Goal: Book appointment/travel/reservation

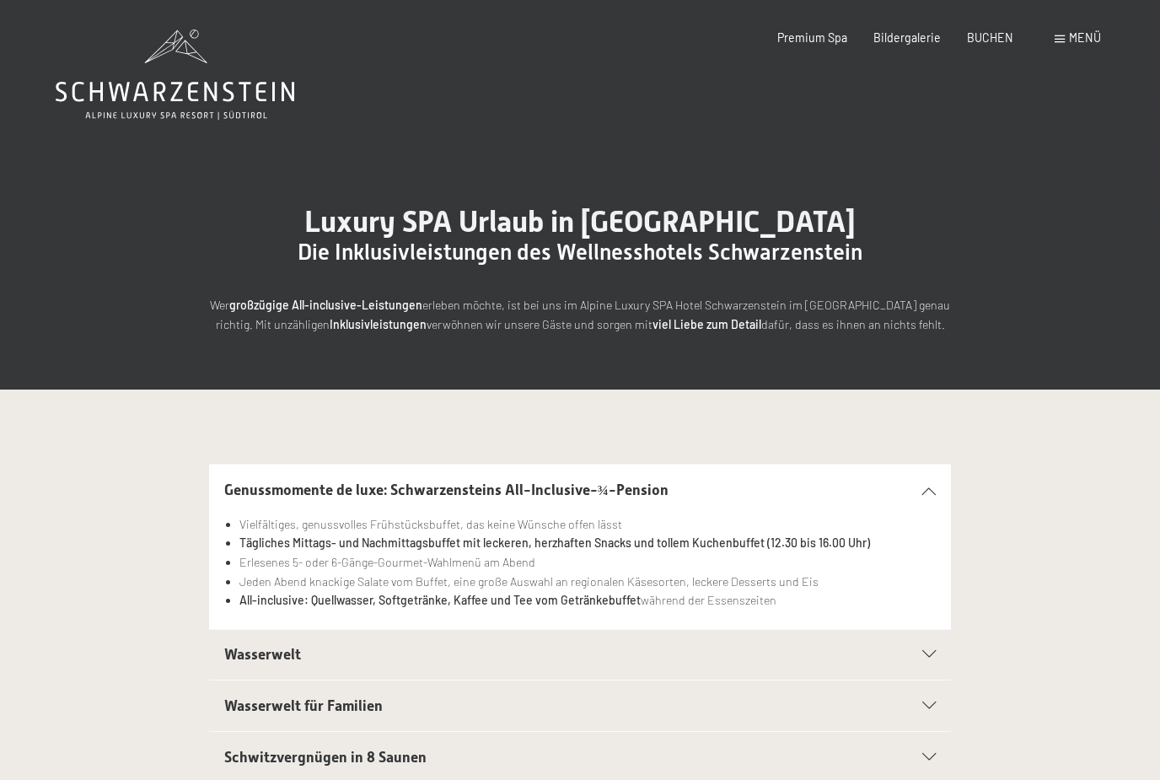
click at [924, 36] on span "Bildergalerie" at bounding box center [906, 37] width 67 height 14
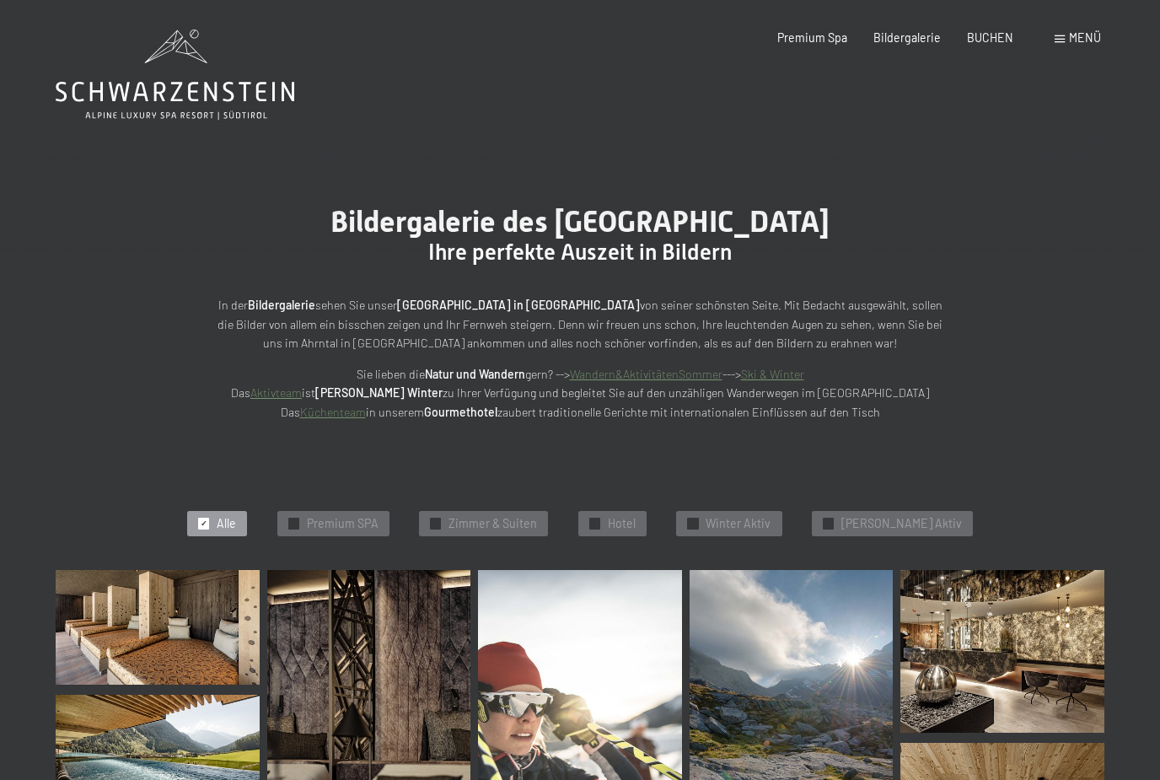
click at [1091, 36] on span "Menü" at bounding box center [1085, 37] width 32 height 14
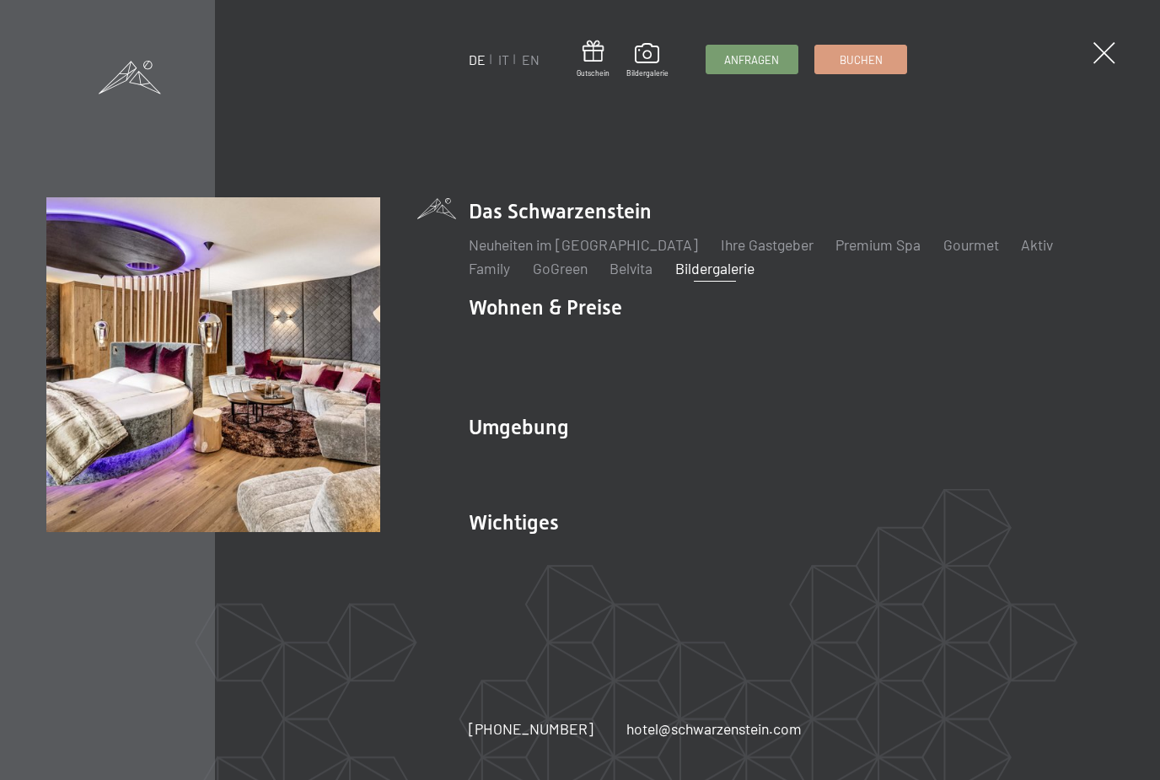
click at [570, 335] on link "Inklusivleistungen" at bounding box center [524, 339] width 111 height 19
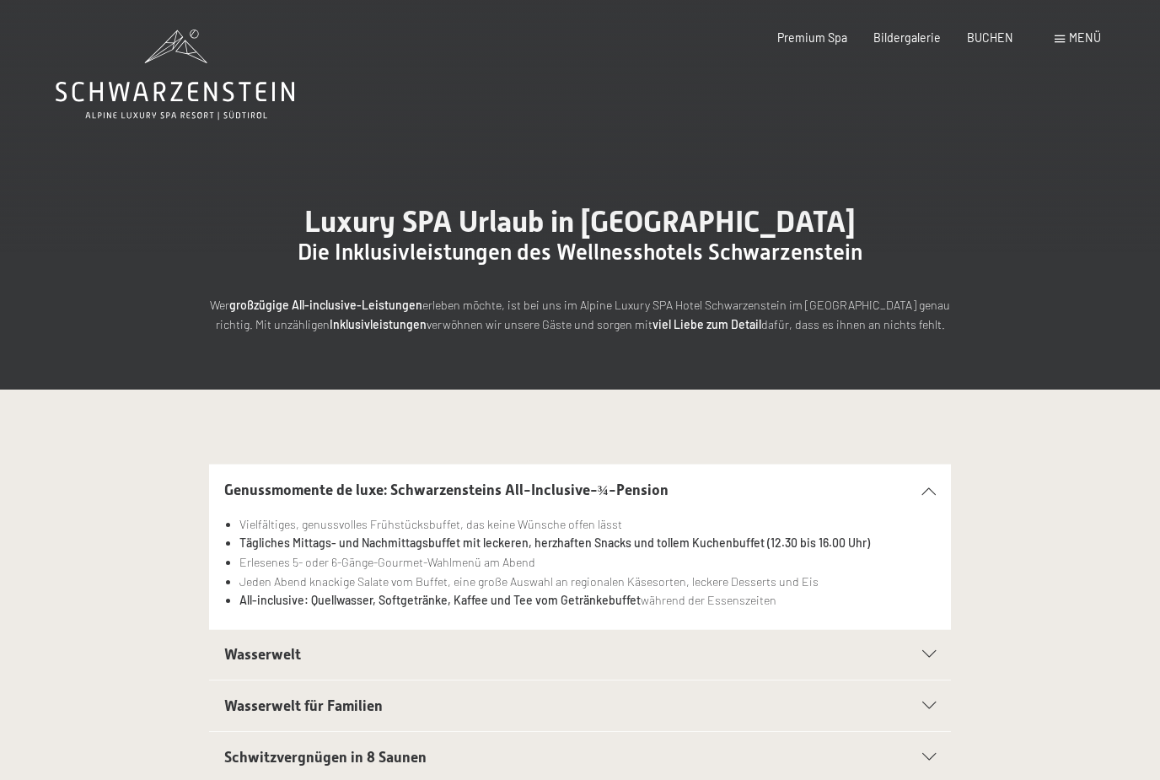
click at [1080, 30] on span "Menü" at bounding box center [1085, 37] width 32 height 14
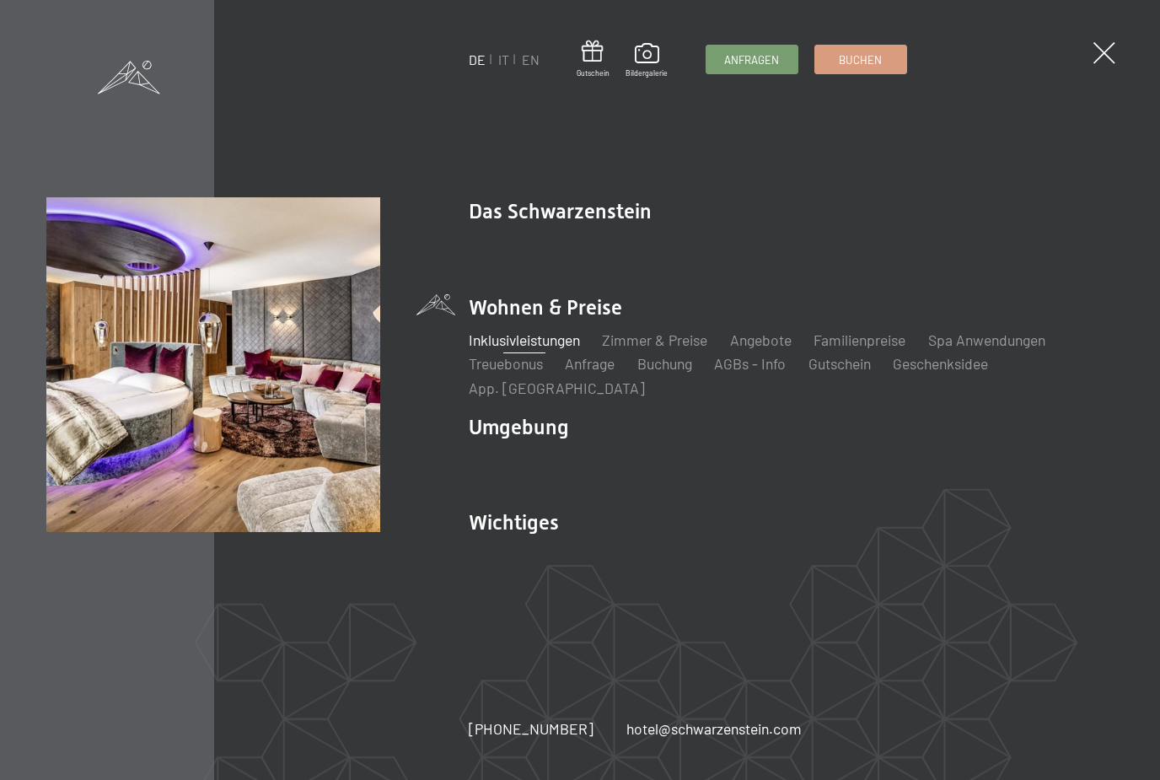
click at [658, 333] on link "Zimmer & Preise" at bounding box center [655, 339] width 105 height 19
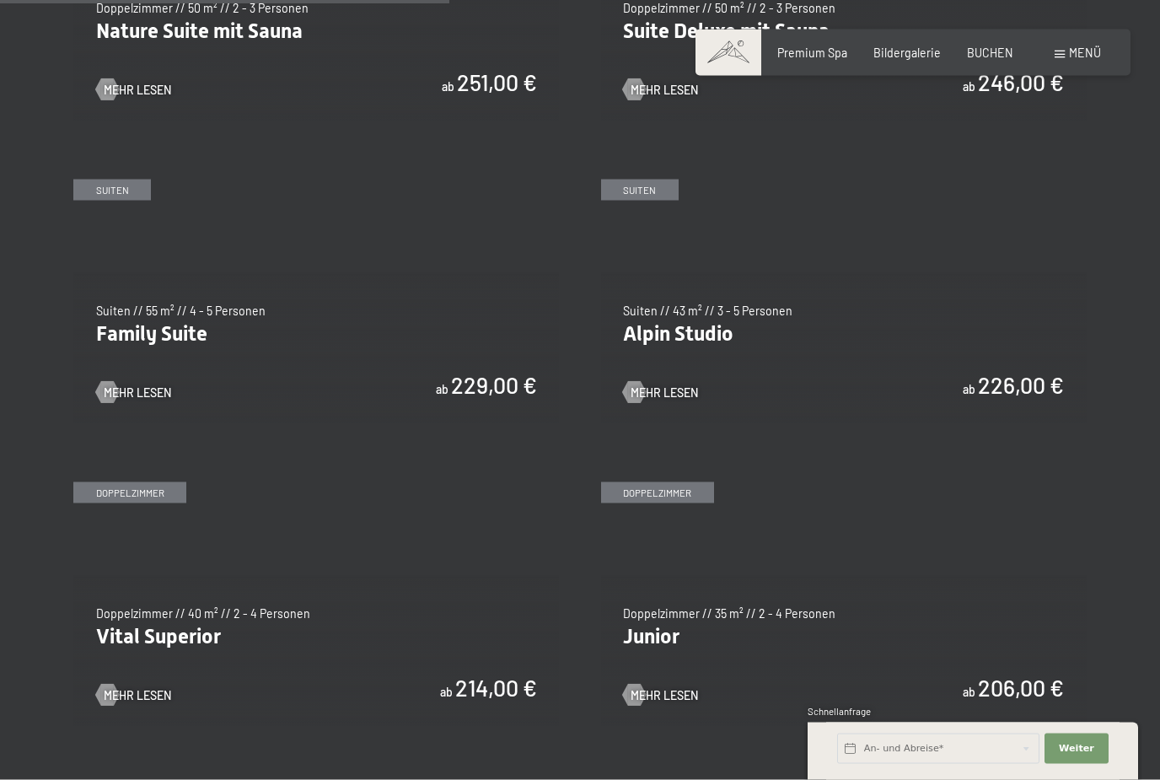
scroll to position [1745, 0]
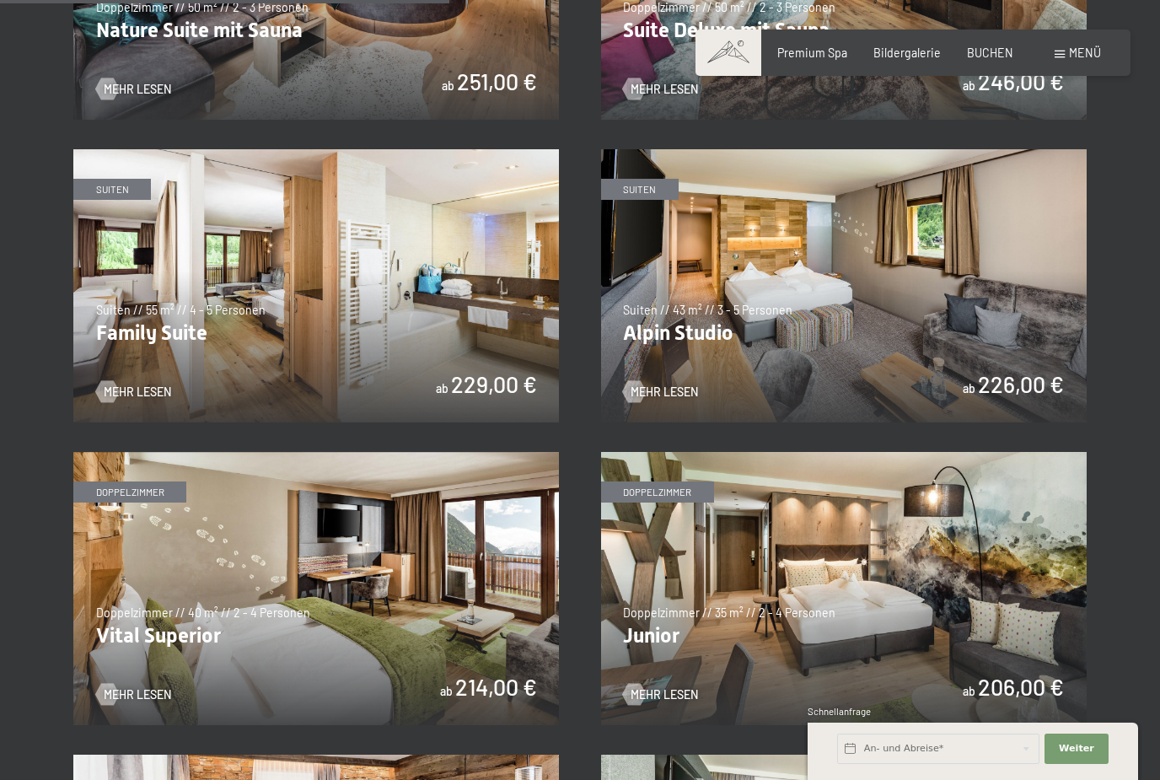
click at [668, 390] on span "Mehr Lesen" at bounding box center [663, 391] width 67 height 17
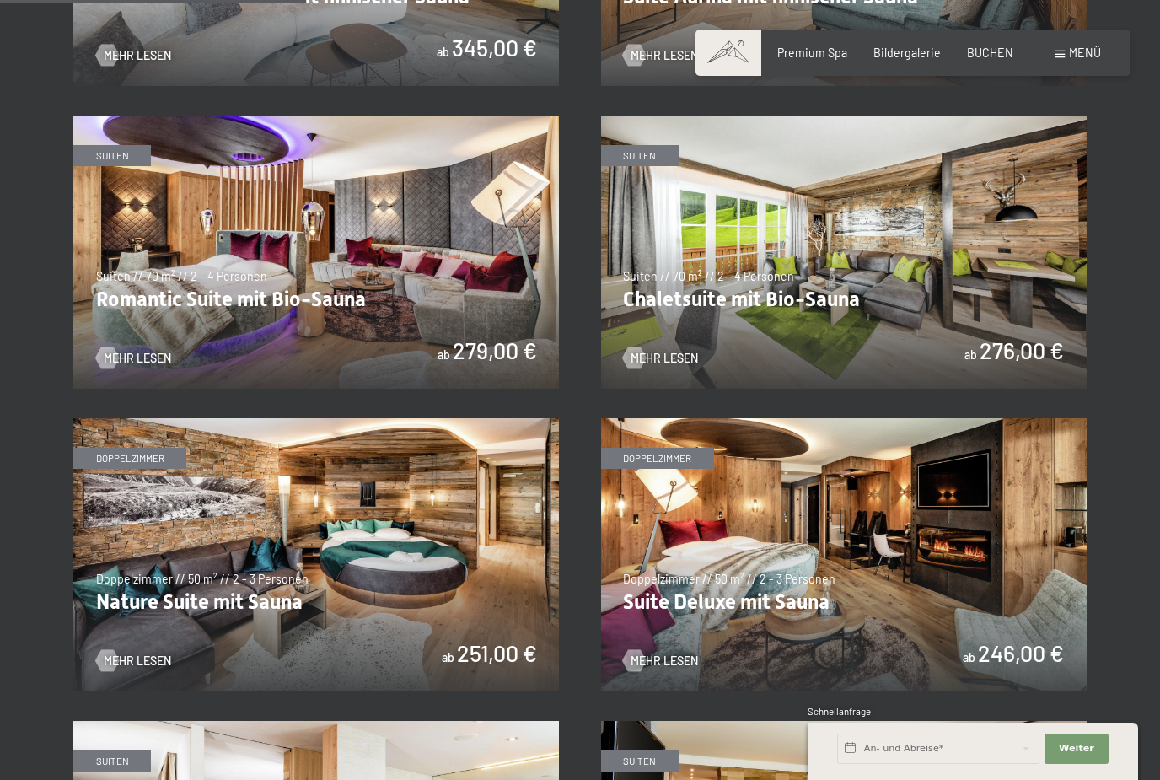
scroll to position [1175, 0]
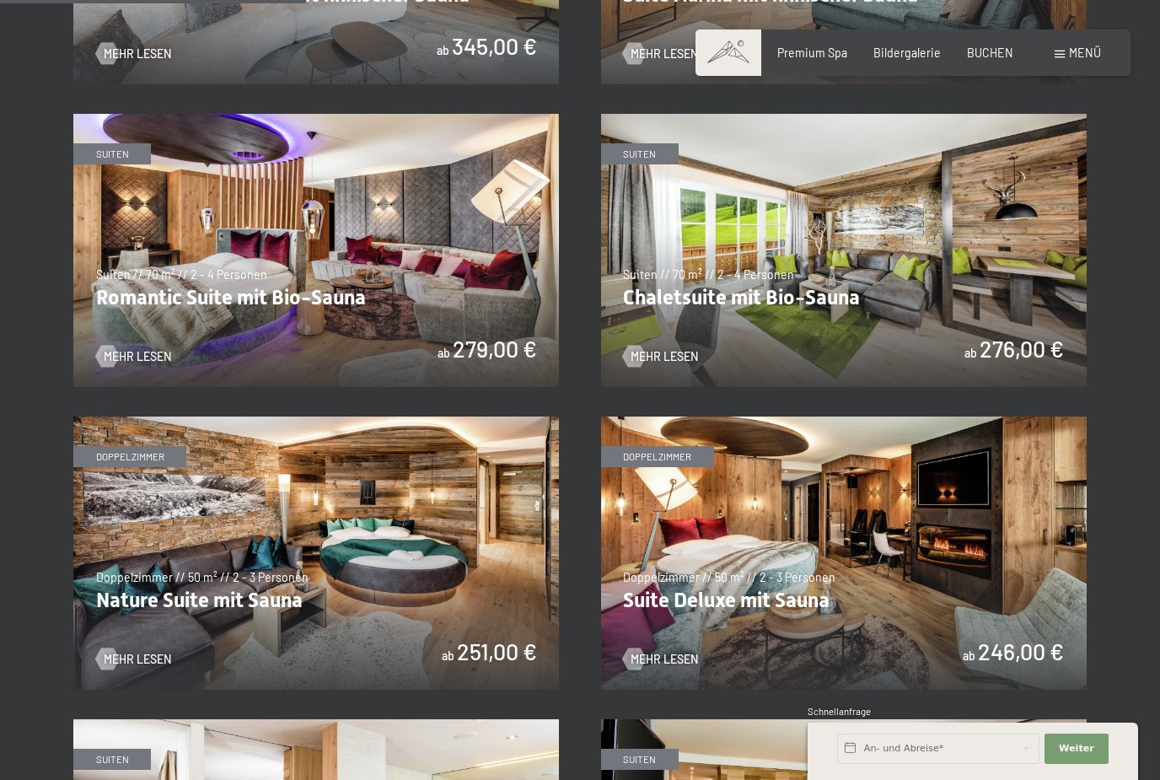
click at [676, 348] on span "Mehr Lesen" at bounding box center [663, 356] width 67 height 17
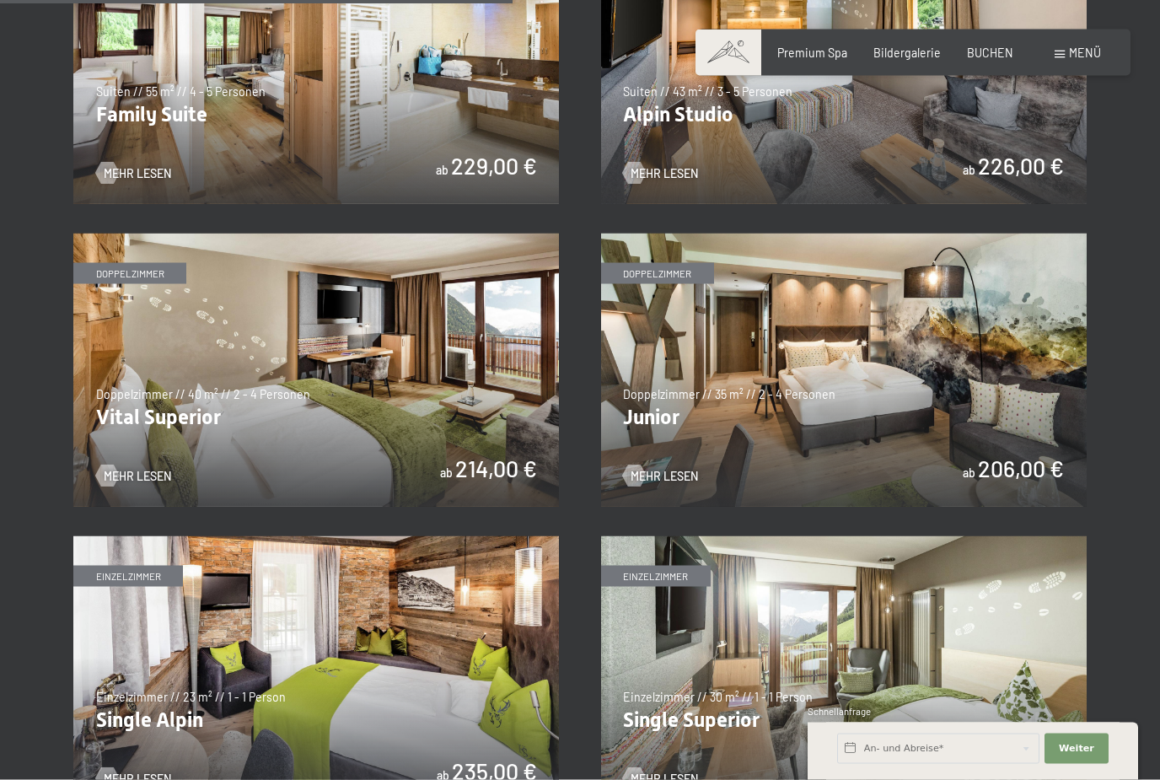
scroll to position [1965, 0]
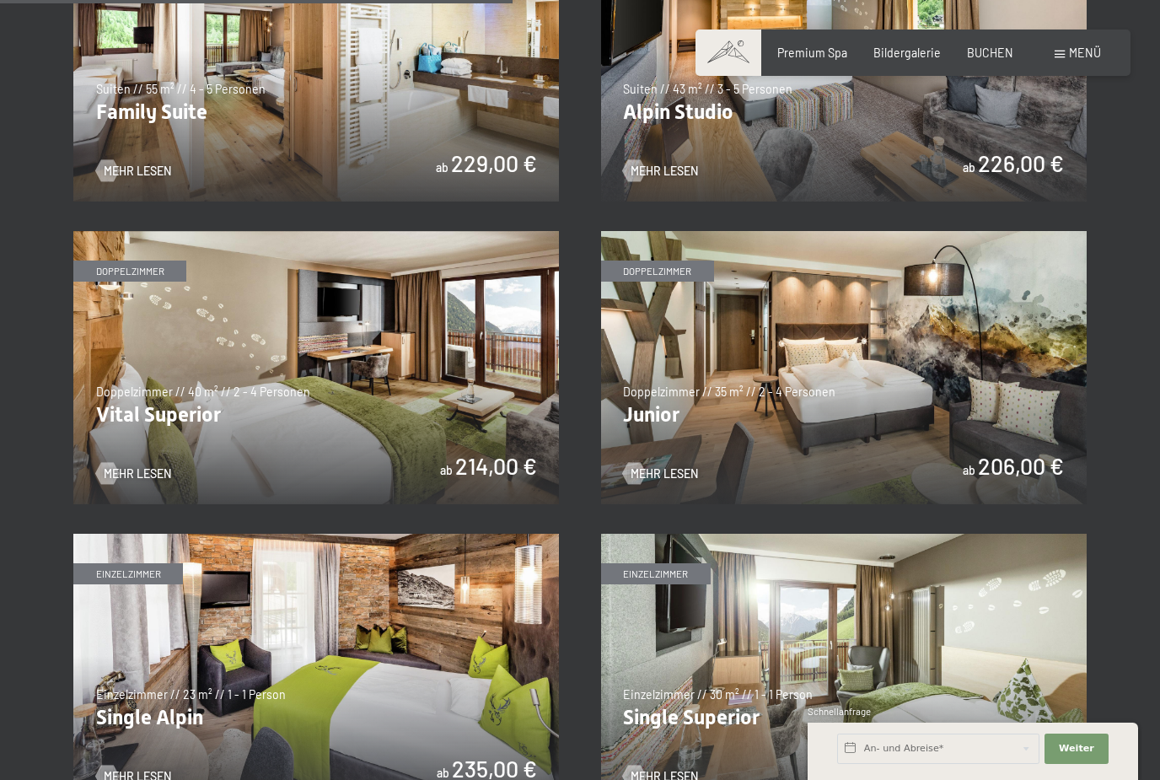
click at [656, 465] on span "Mehr Lesen" at bounding box center [663, 473] width 67 height 17
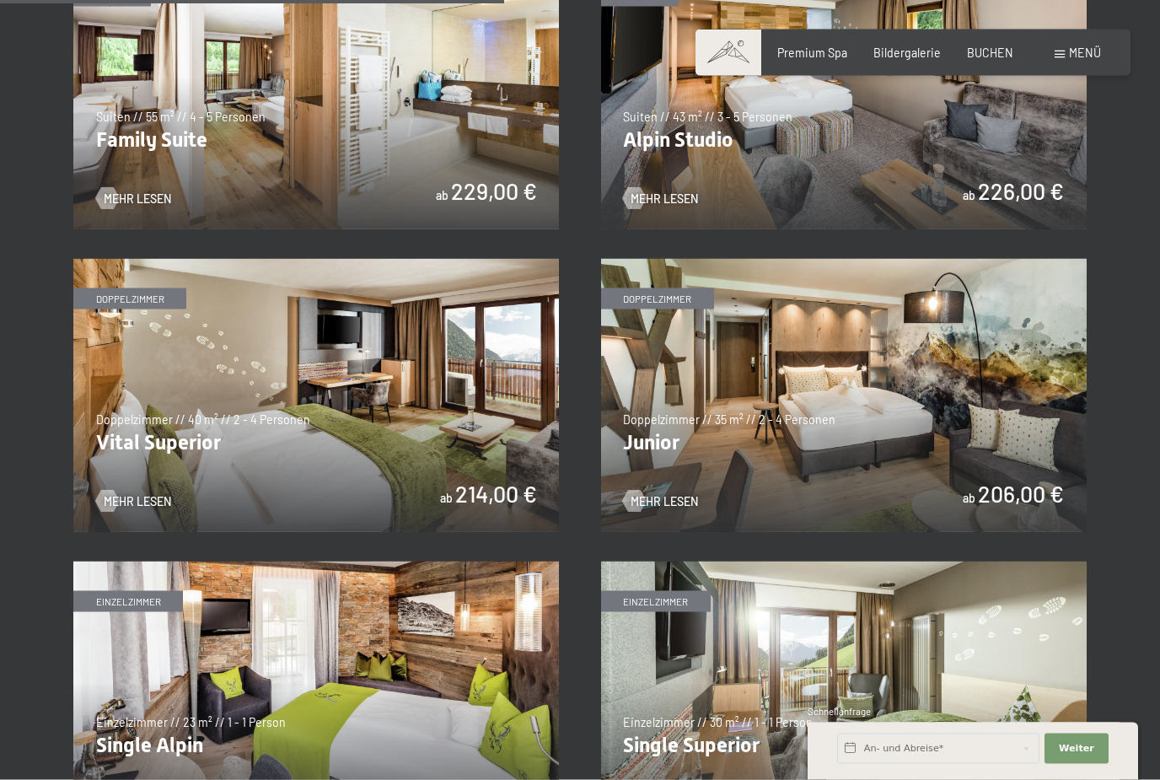
scroll to position [1938, 0]
click at [887, 418] on img at bounding box center [843, 394] width 485 height 273
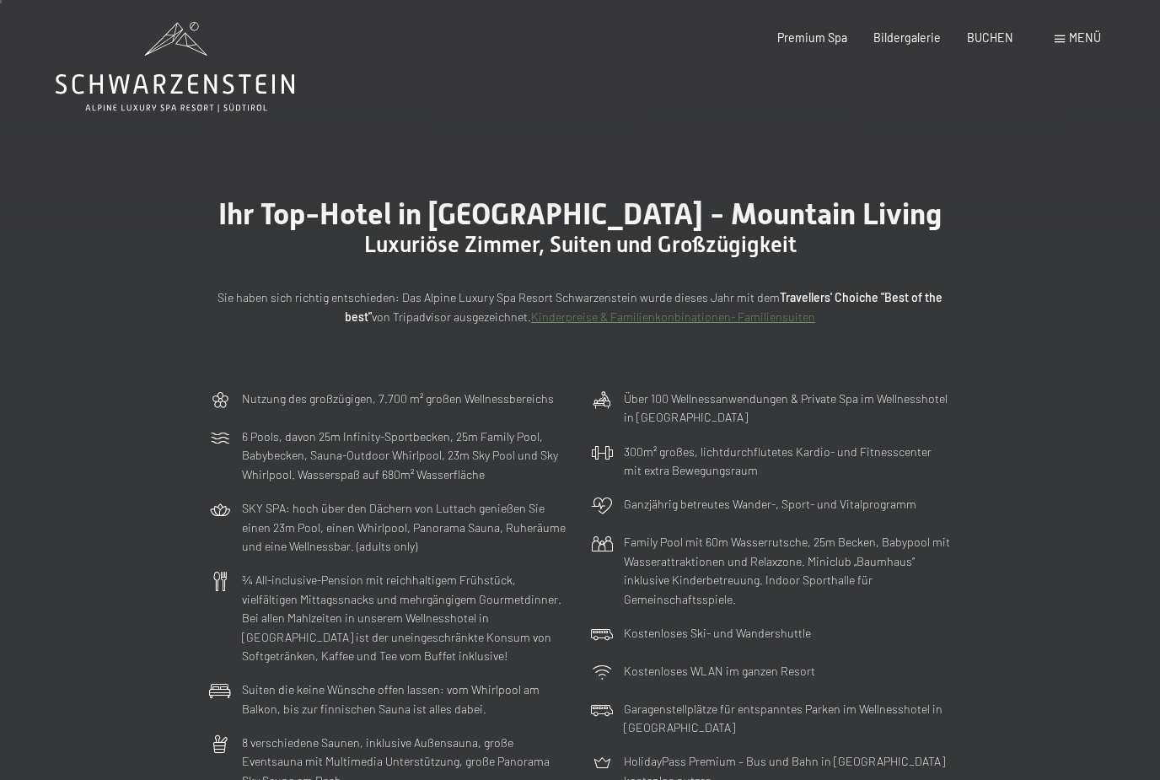
scroll to position [0, 0]
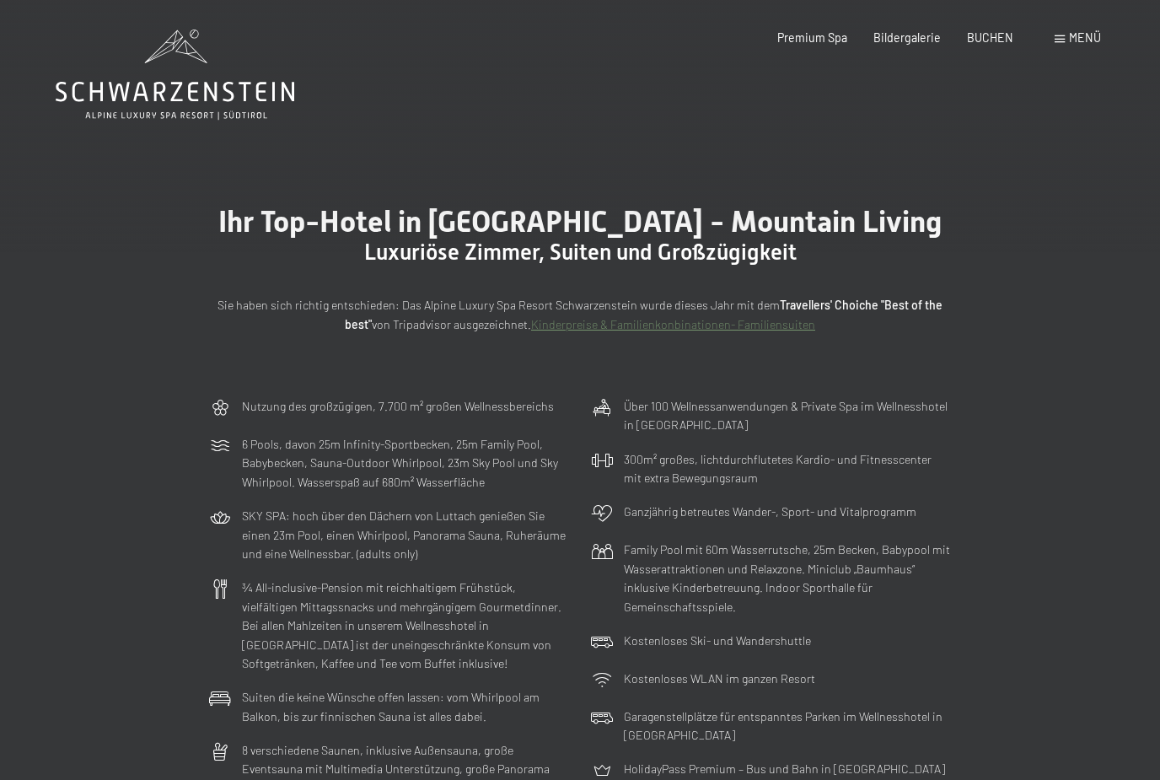
click at [1079, 37] on span "Menü" at bounding box center [1085, 37] width 32 height 14
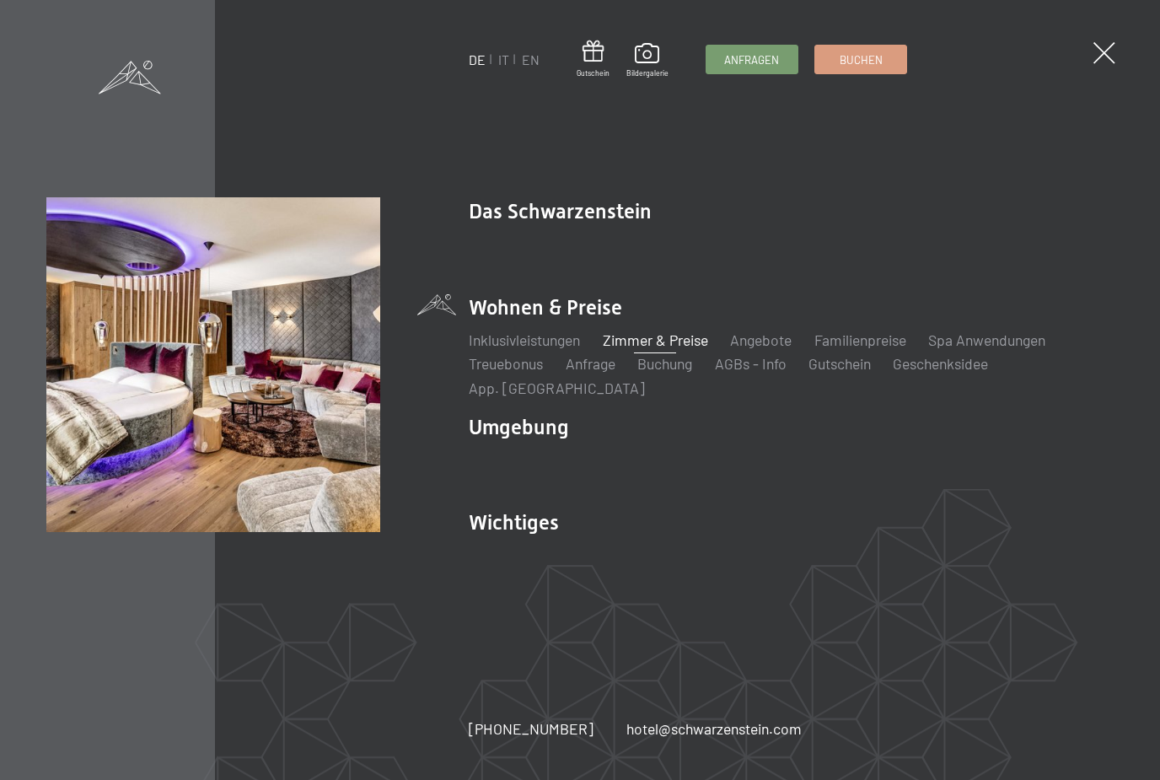
click at [673, 333] on link "Zimmer & Preise" at bounding box center [655, 339] width 105 height 19
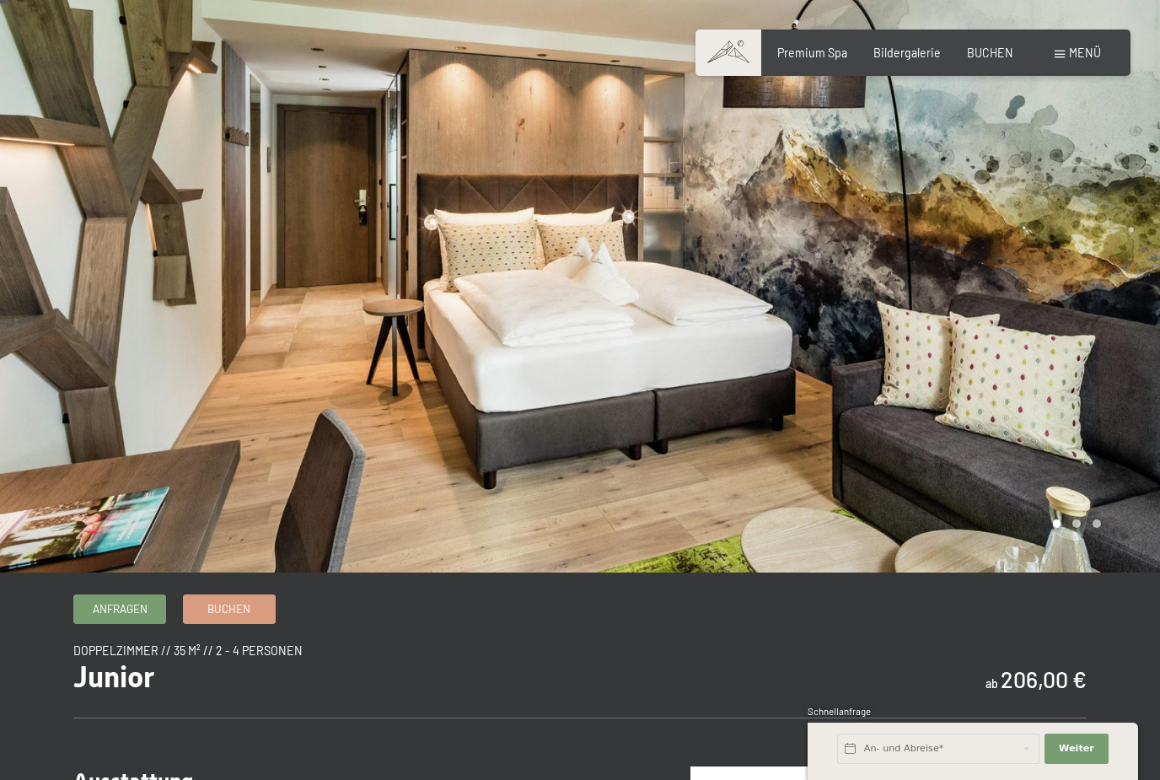
scroll to position [13, 0]
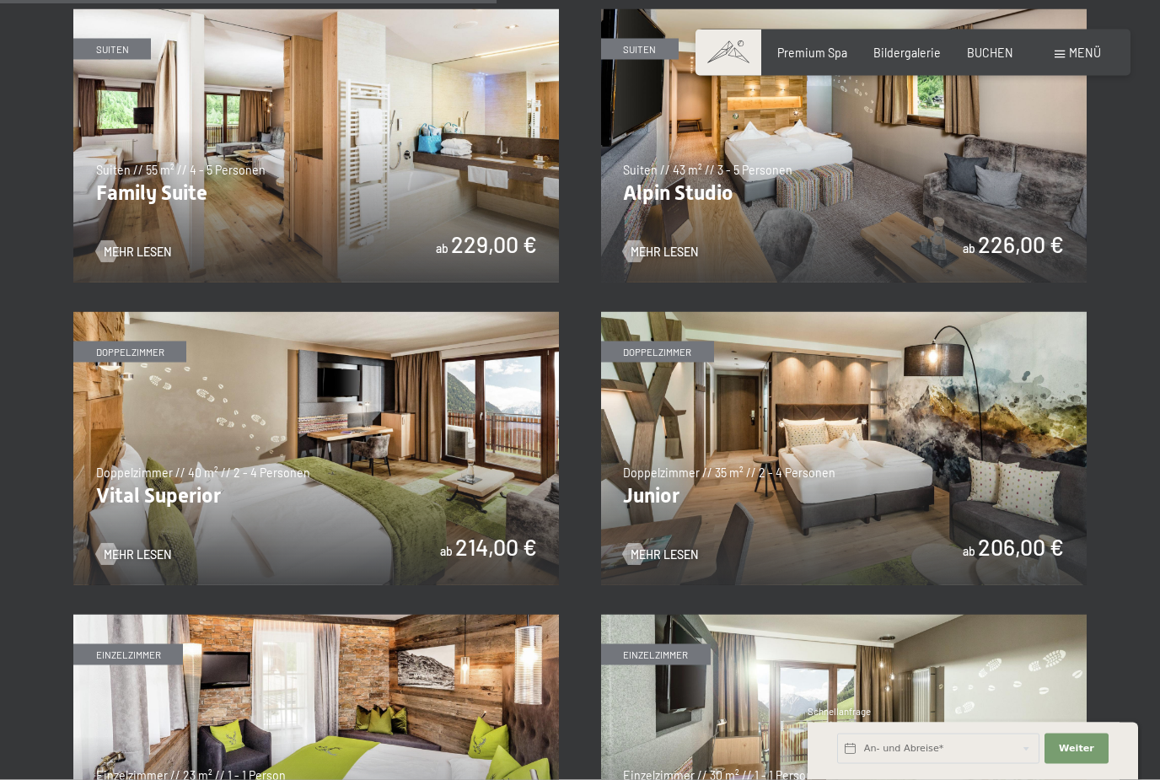
scroll to position [1865, 0]
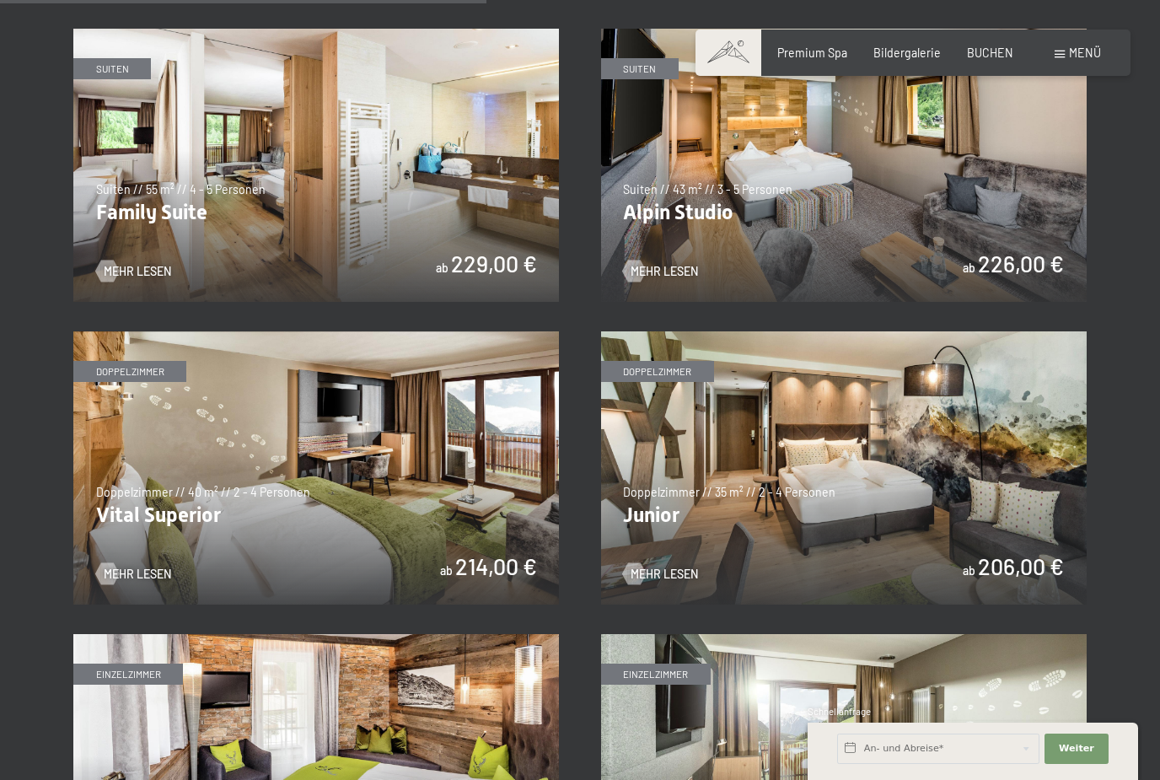
click at [700, 560] on img at bounding box center [843, 467] width 485 height 273
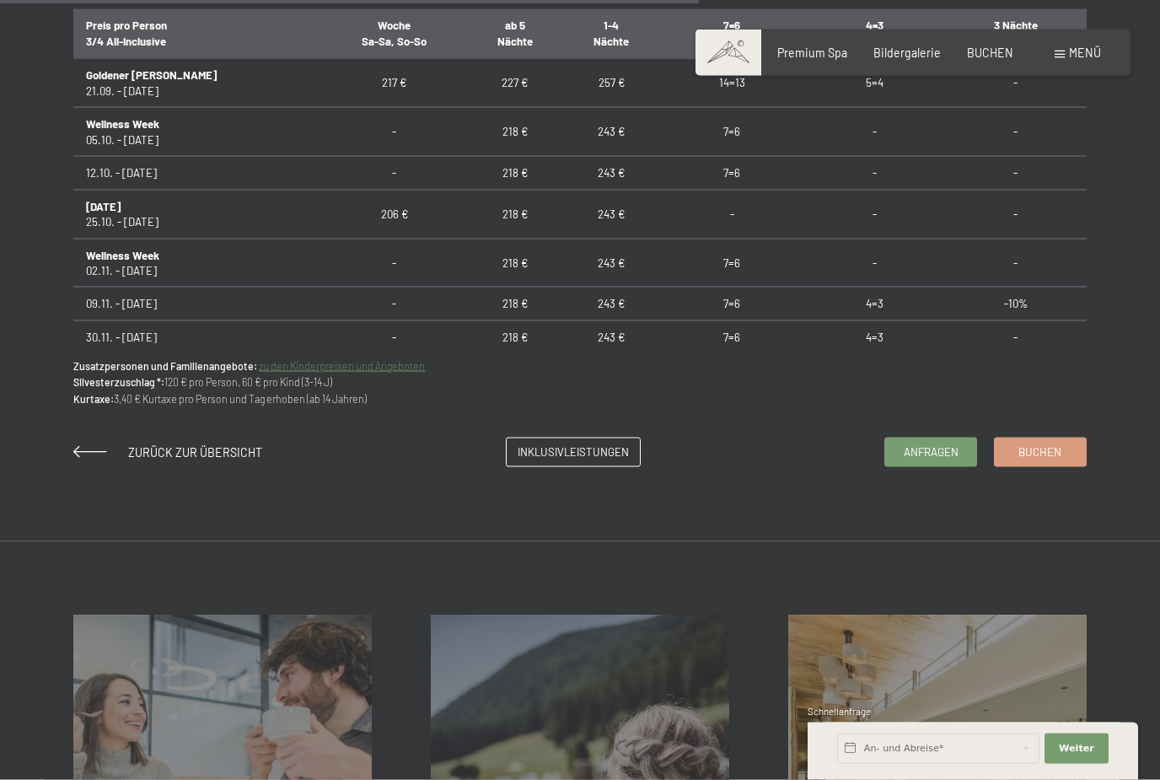
scroll to position [1139, 0]
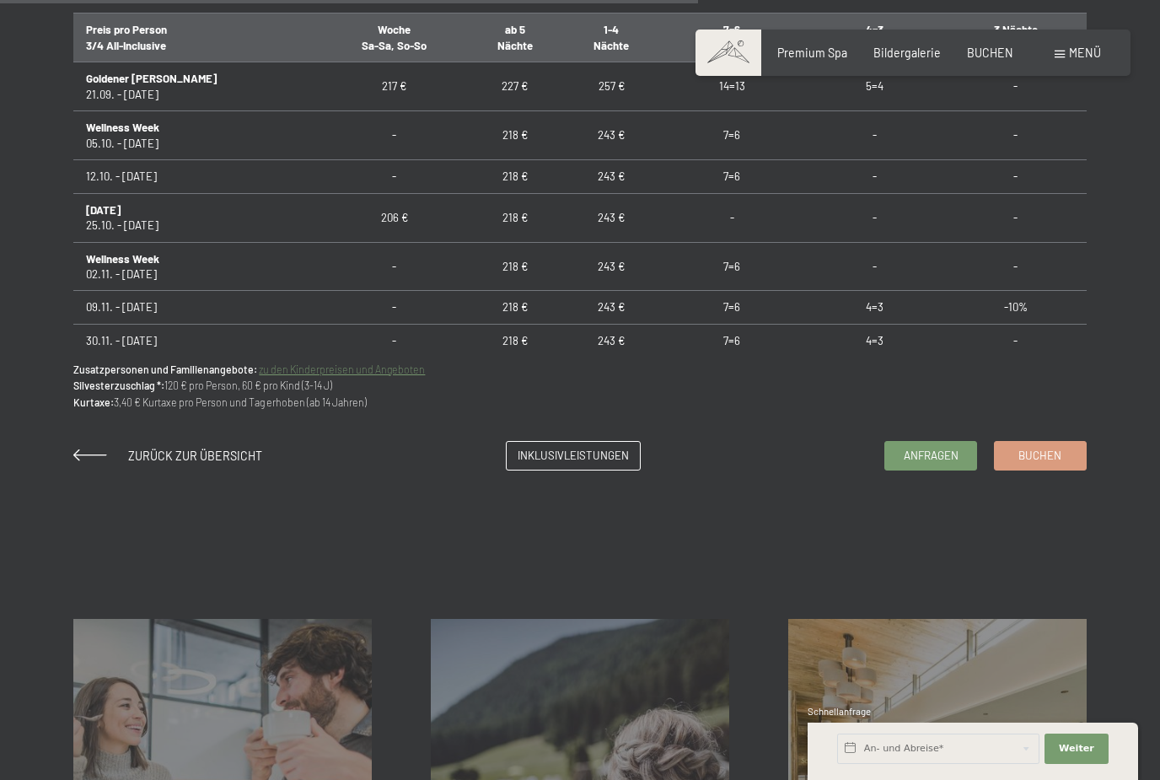
click at [924, 463] on span "Anfragen" at bounding box center [930, 455] width 55 height 15
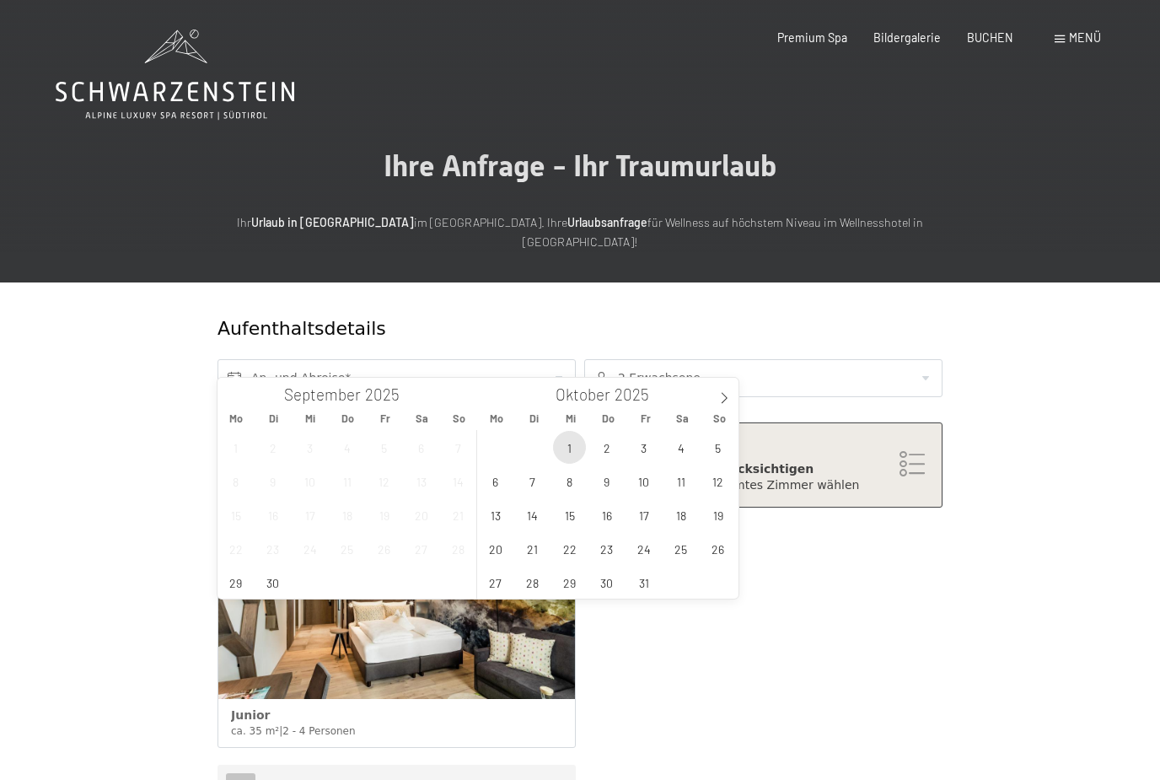
click at [576, 451] on span "1" at bounding box center [569, 447] width 33 height 33
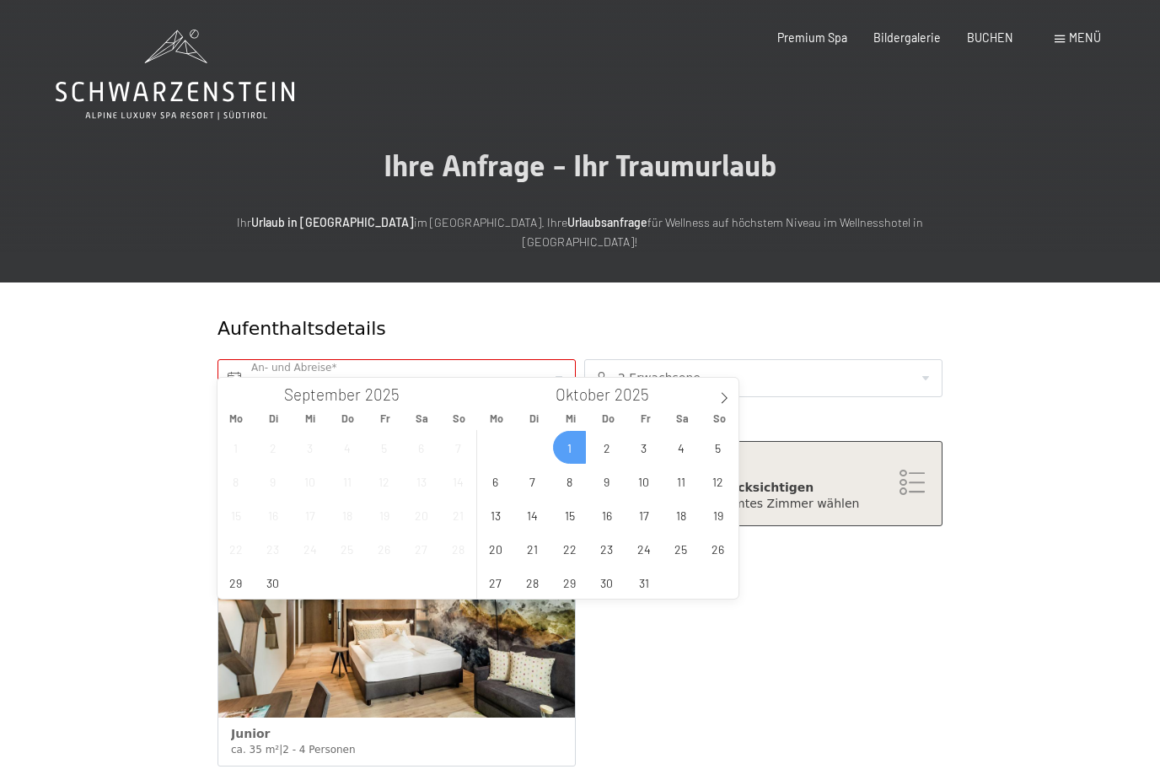
click at [651, 485] on span "10" at bounding box center [643, 480] width 33 height 33
type input "Mi. 01.10.2025 - Fr. 10.10.2025"
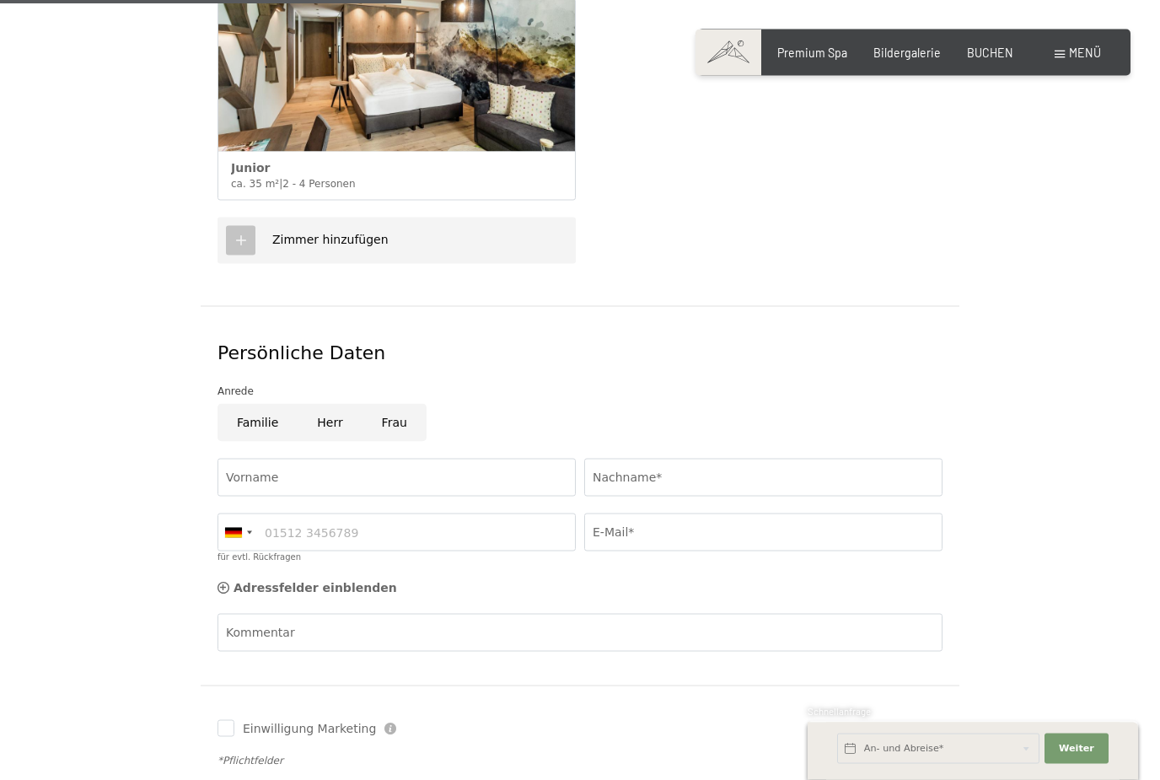
scroll to position [575, 0]
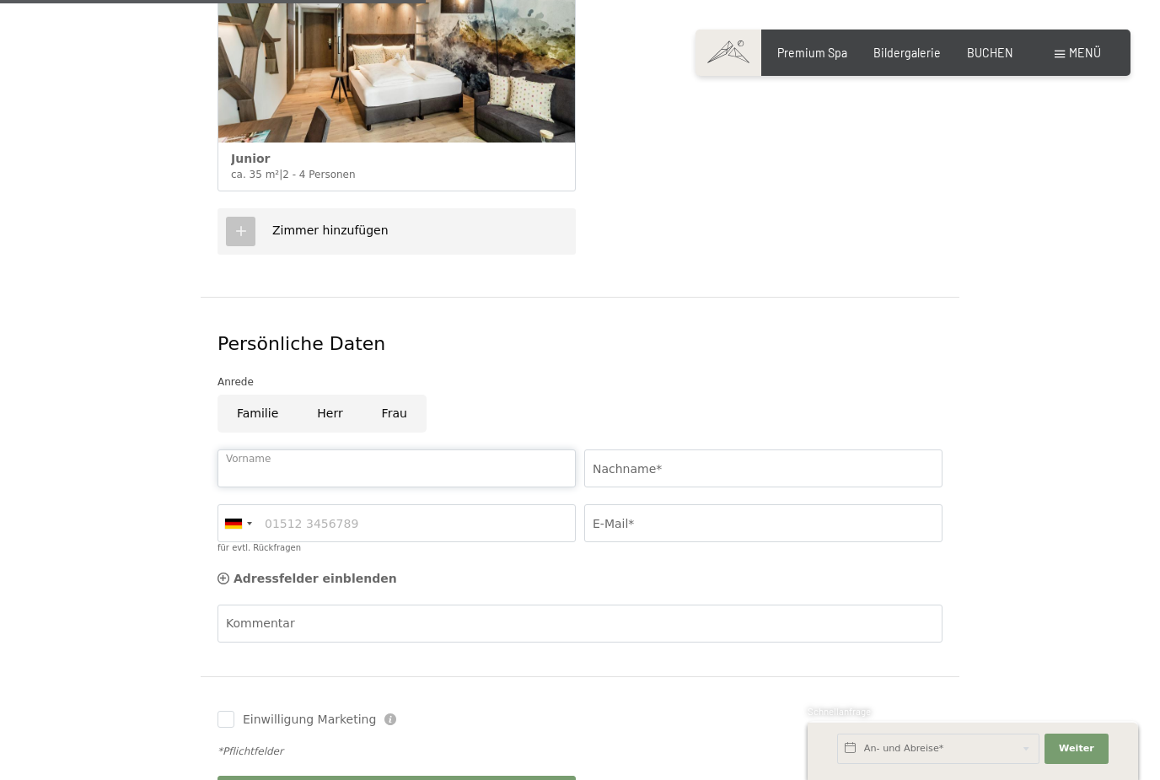
click at [314, 449] on input "Vorname" at bounding box center [396, 468] width 358 height 38
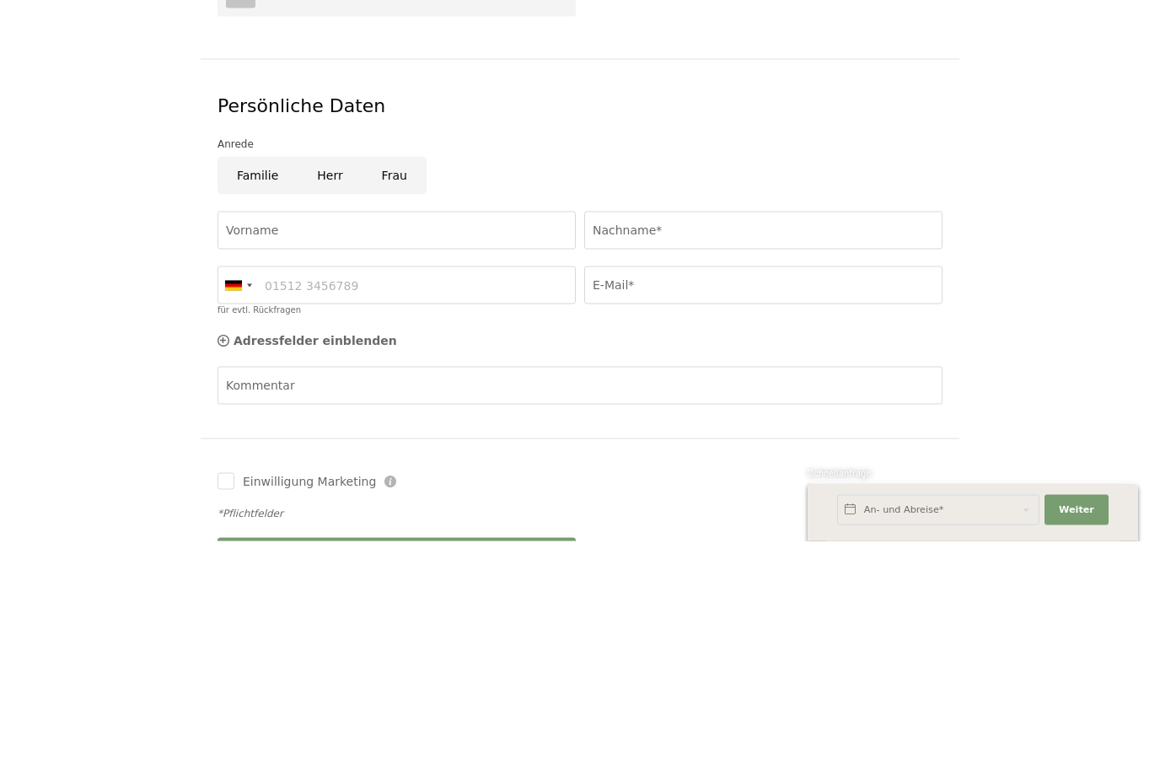
click at [328, 395] on input "Herr" at bounding box center [330, 414] width 64 height 38
radio input "true"
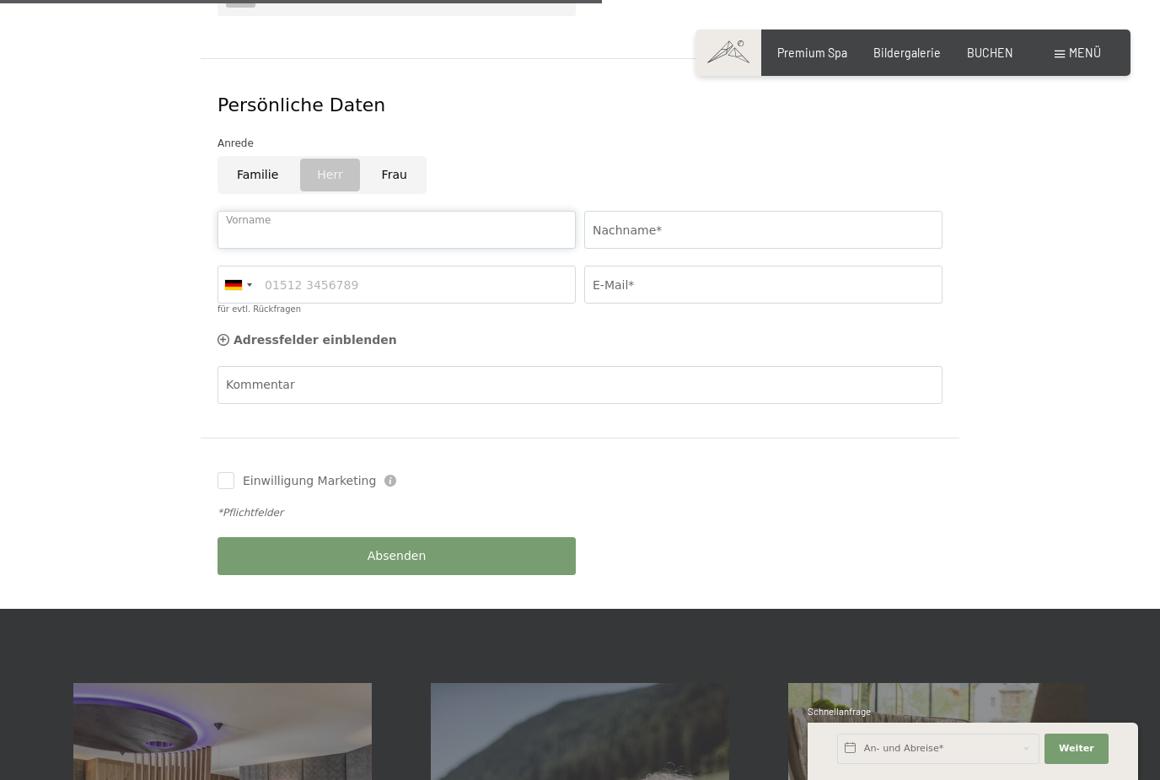
click at [303, 213] on input "Vorname" at bounding box center [396, 230] width 358 height 38
type input "Ulrich"
click at [679, 211] on input "Nachname*" at bounding box center [763, 230] width 358 height 38
type input "Neder"
click at [318, 265] on input "für evtl. Rückfragen" at bounding box center [396, 284] width 358 height 38
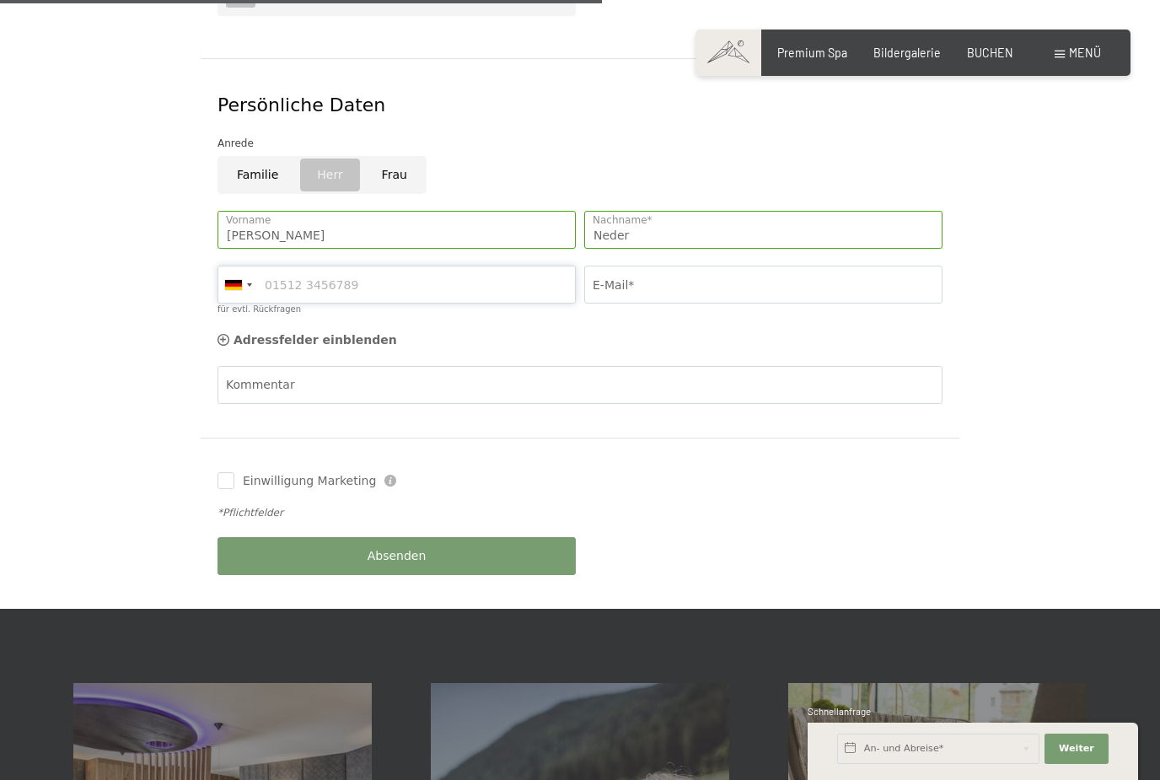
type input "01751777755"
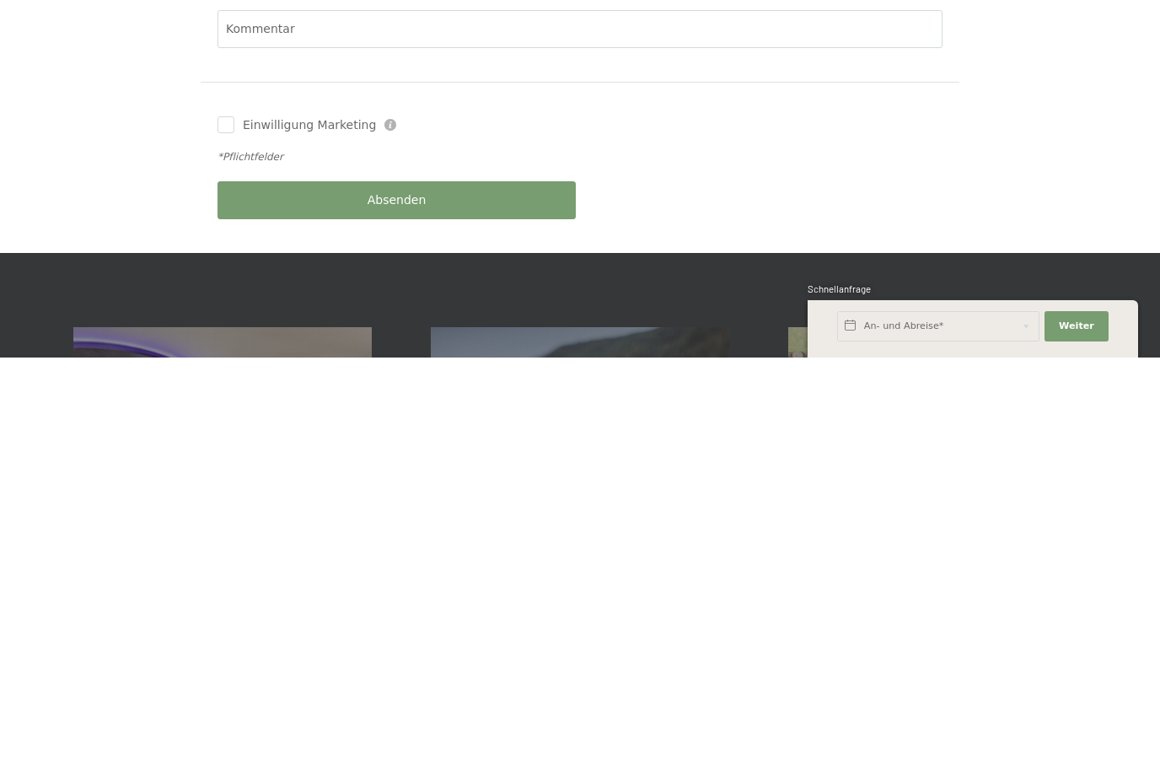
scroll to position [766, 0]
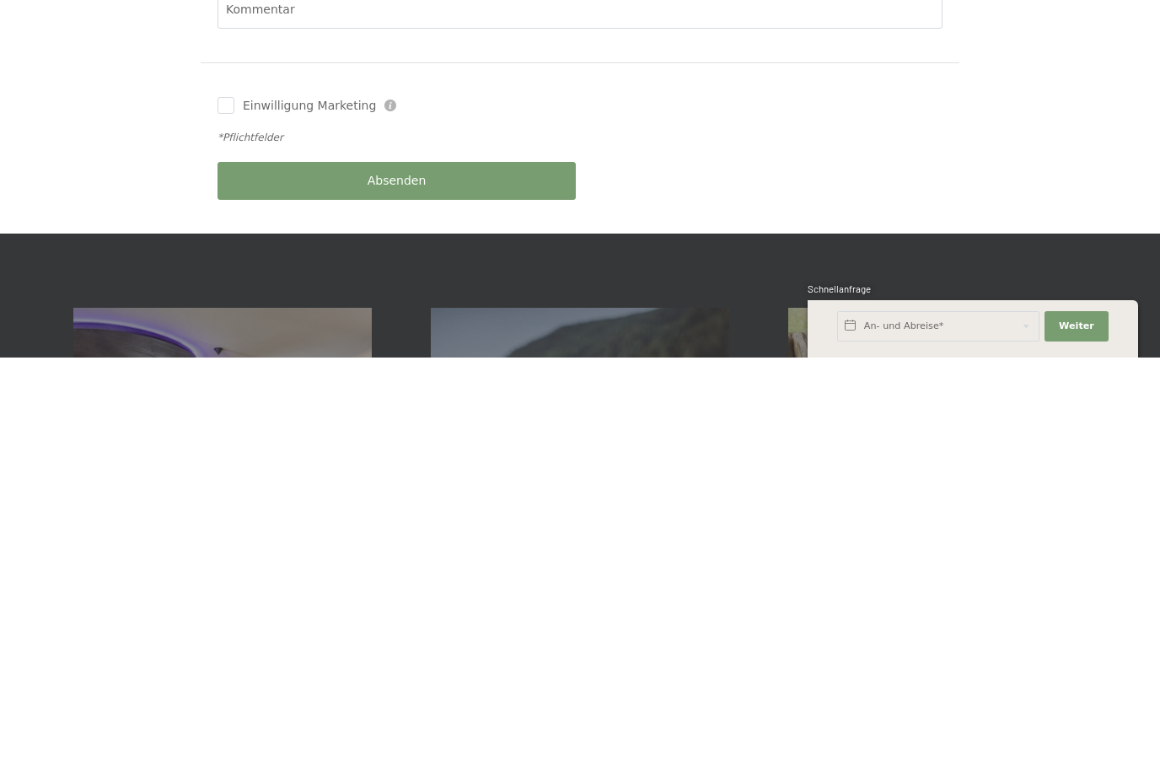
type input "ulrichneder@web.de"
click at [415, 576] on div "Absenden" at bounding box center [396, 603] width 367 height 55
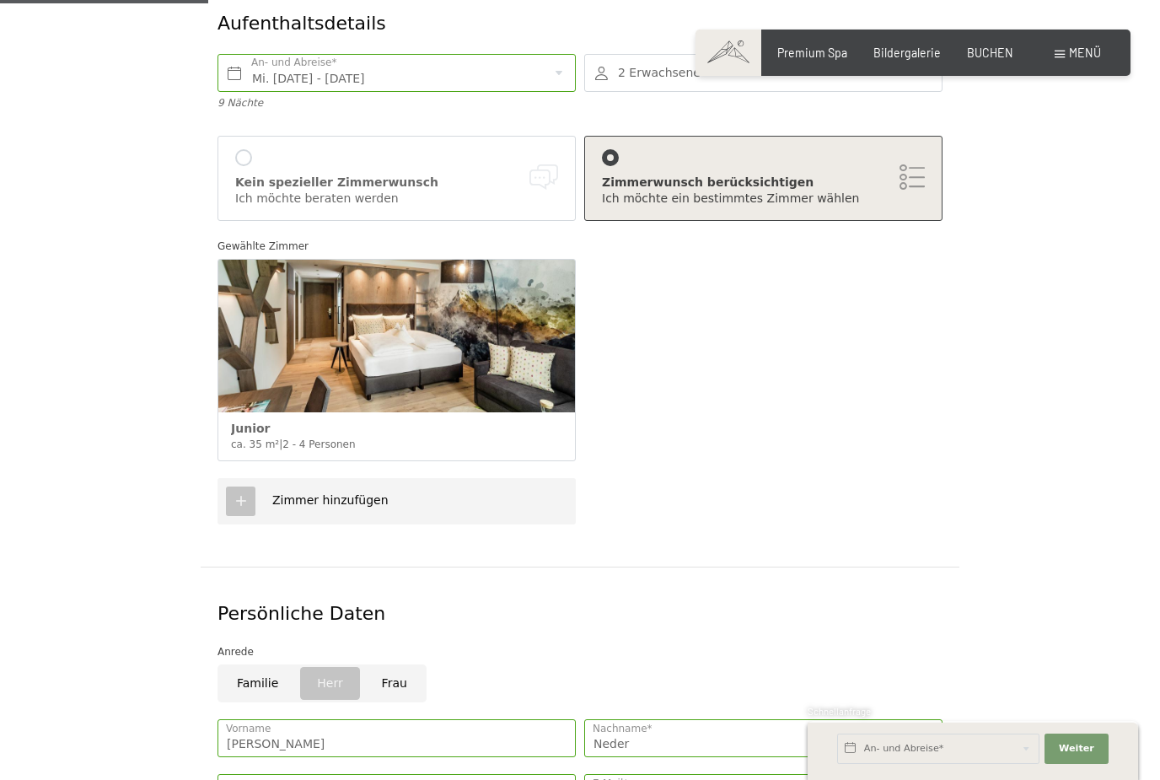
scroll to position [304, 0]
